Goal: Information Seeking & Learning: Understand process/instructions

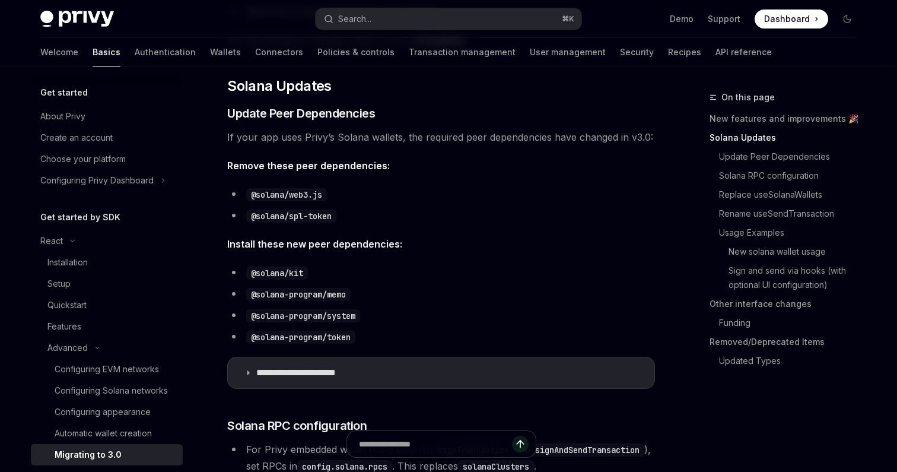
click at [607, 337] on li "@solana-program/token" at bounding box center [441, 336] width 428 height 17
click at [560, 265] on li "@solana/kit" at bounding box center [441, 272] width 428 height 17
drag, startPoint x: 253, startPoint y: 295, endPoint x: 354, endPoint y: 297, distance: 100.9
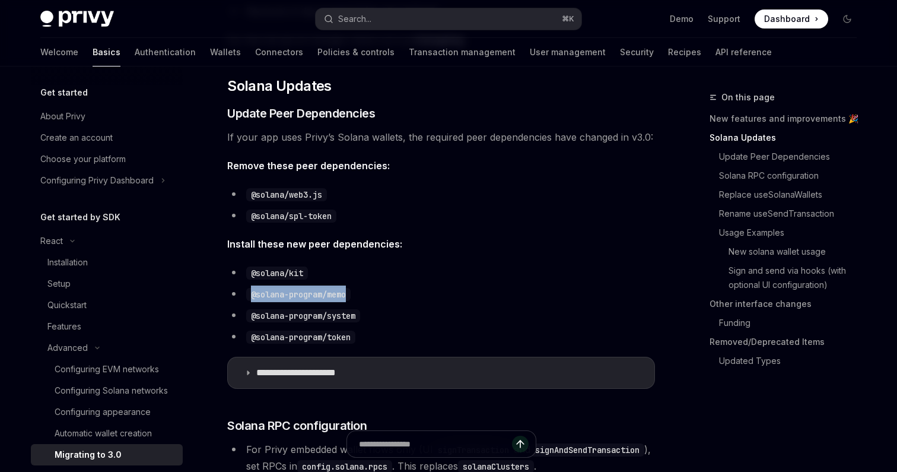
click at [351, 297] on code "@solana-program/memo" at bounding box center [298, 294] width 104 height 13
copy code "@solana-program/memo"
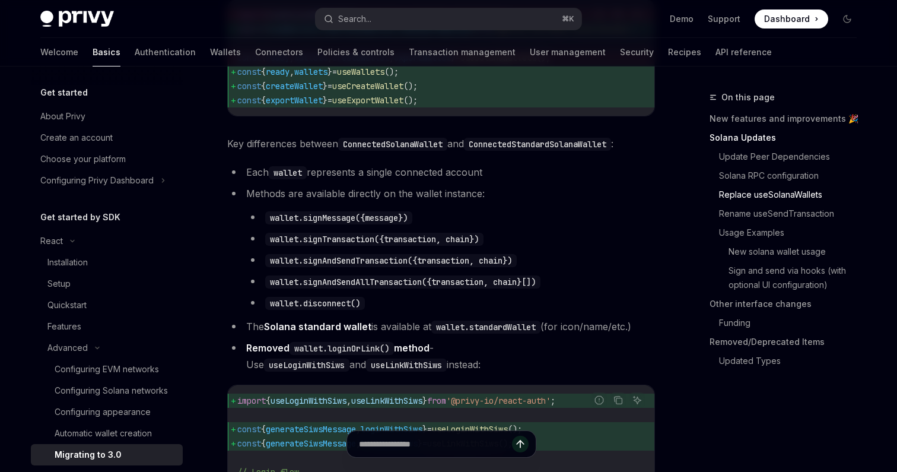
scroll to position [1218, 0]
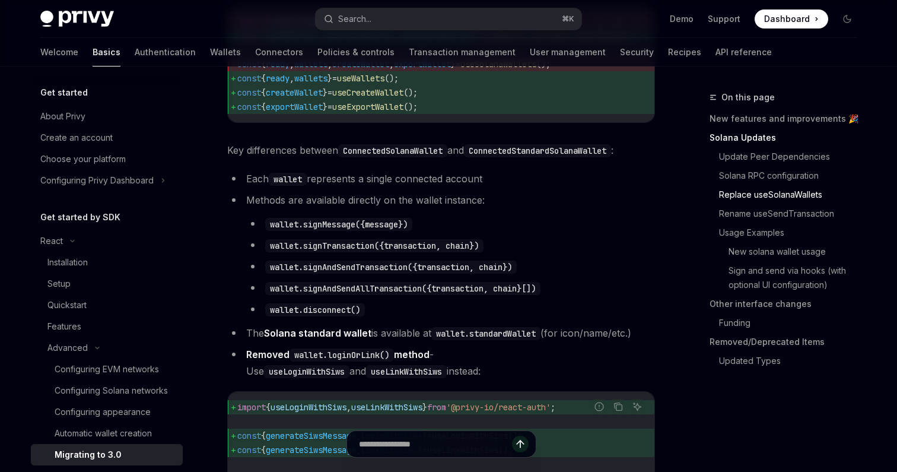
click at [364, 157] on code "ConnectedSolanaWallet" at bounding box center [392, 150] width 109 height 13
click at [502, 157] on code "ConnectedStandardSolanaWallet" at bounding box center [537, 150] width 147 height 13
click at [434, 229] on li "Methods are available directly on the wallet instance: wallet.signMessage({mess…" at bounding box center [441, 255] width 428 height 126
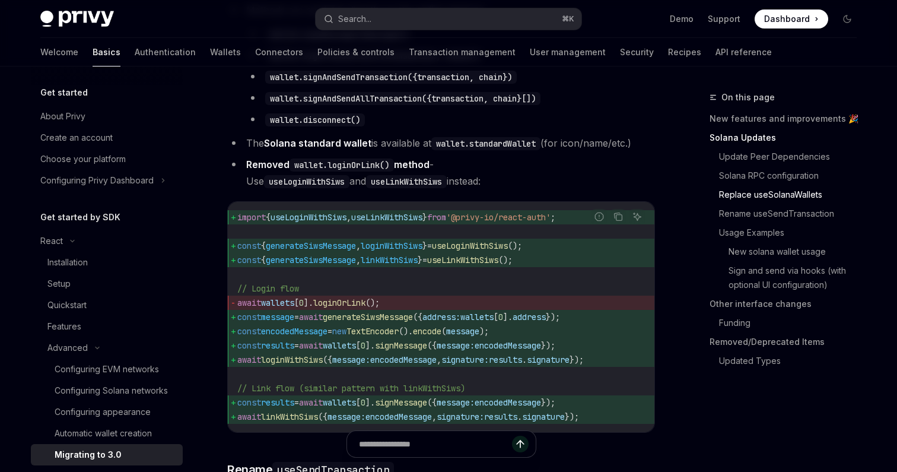
scroll to position [1400, 0]
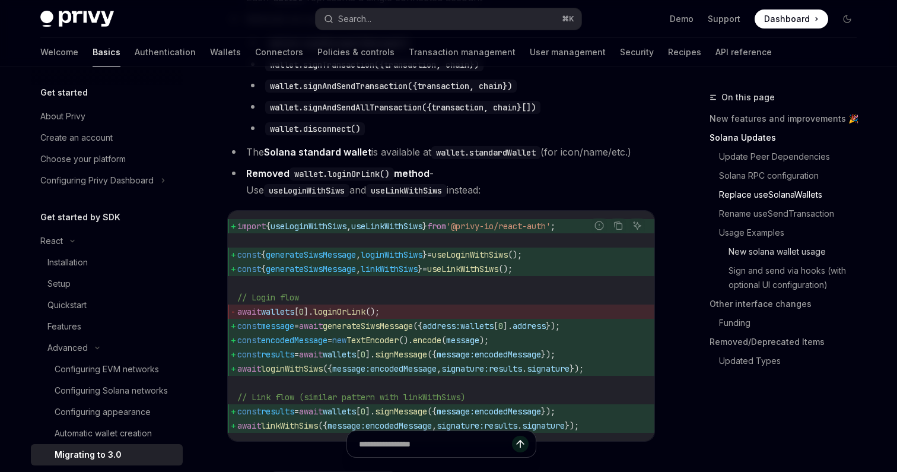
click at [763, 256] on link "New solana wallet usage" at bounding box center [788, 251] width 157 height 19
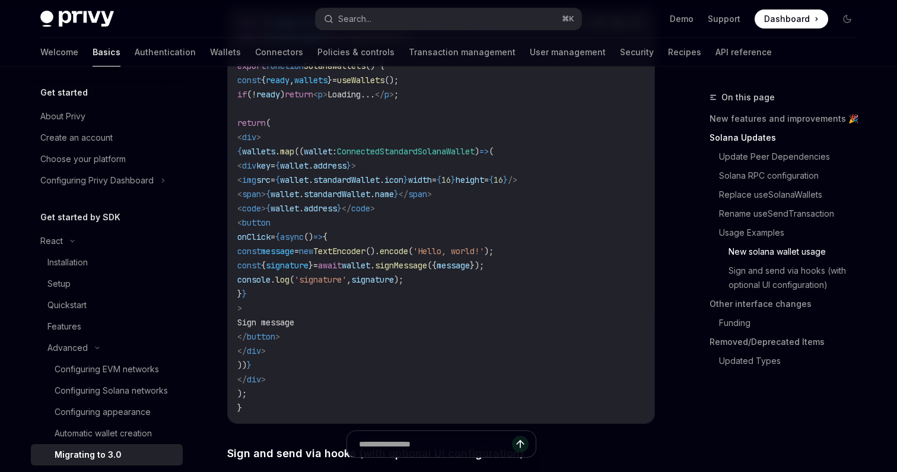
scroll to position [2169, 0]
click at [370, 212] on span "code" at bounding box center [360, 206] width 19 height 11
click at [509, 261] on code "import { useWallets , type ConnectedStandardSolanaWallet } from '@privy-io/reac…" at bounding box center [455, 213] width 437 height 399
click at [509, 269] on code "import { useWallets , type ConnectedStandardSolanaWallet } from '@privy-io/reac…" at bounding box center [455, 213] width 437 height 399
click at [487, 195] on code "import { useWallets , type ConnectedStandardSolanaWallet } from '@privy-io/reac…" at bounding box center [455, 213] width 437 height 399
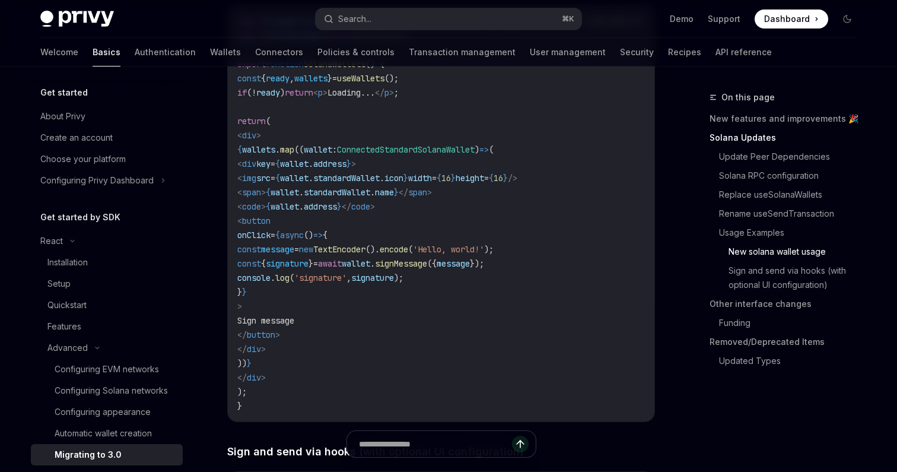
click at [494, 216] on code "import { useWallets , type ConnectedStandardSolanaWallet } from '@privy-io/reac…" at bounding box center [455, 213] width 437 height 399
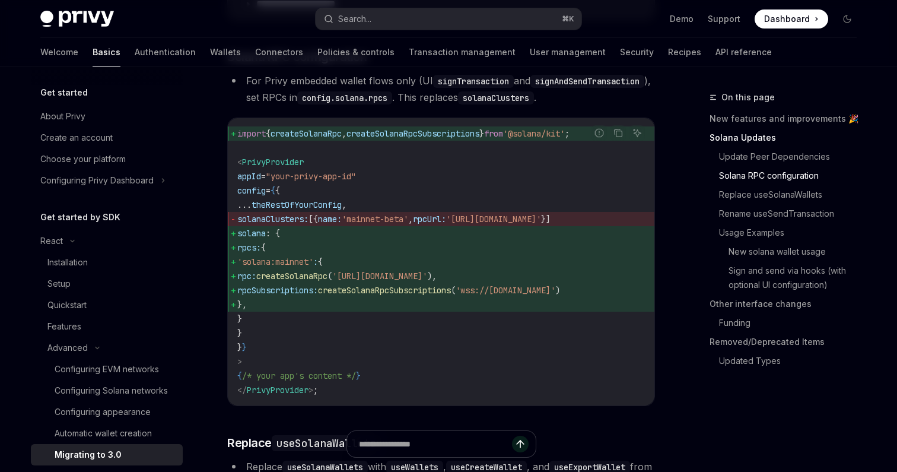
scroll to position [703, 0]
click at [354, 227] on span "solanaClusters: [{ name: 'mainnet-beta' , rpcUrl: '[URL][DOMAIN_NAME]' }]" at bounding box center [441, 220] width 408 height 14
